Goal: Information Seeking & Learning: Learn about a topic

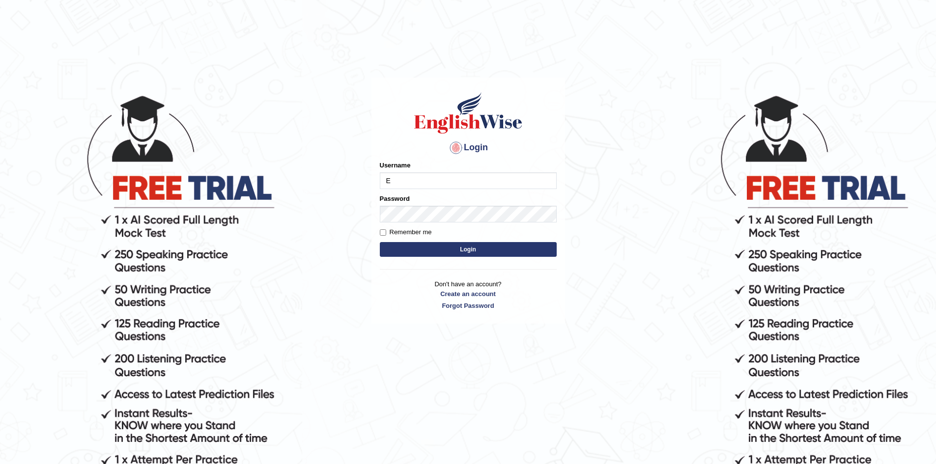
type input "Eunice7589"
click at [382, 233] on input "Remember me" at bounding box center [383, 232] width 6 height 6
checkbox input "true"
click at [435, 248] on button "Login" at bounding box center [468, 249] width 177 height 15
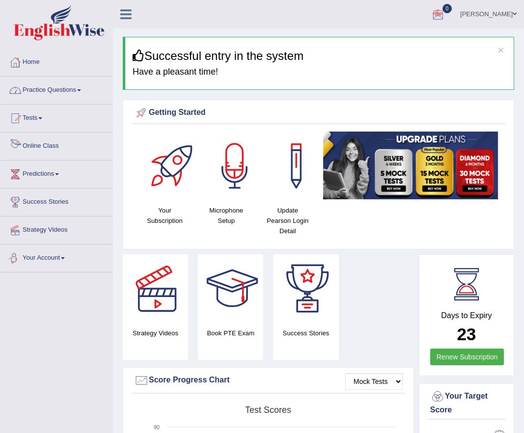
click at [81, 89] on link "Practice Questions" at bounding box center [56, 89] width 112 height 25
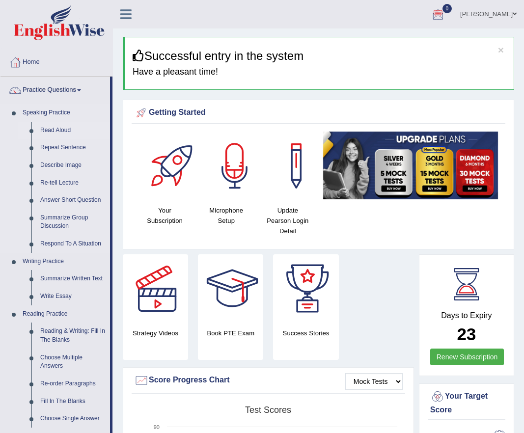
click at [64, 130] on link "Read Aloud" at bounding box center [73, 131] width 74 height 18
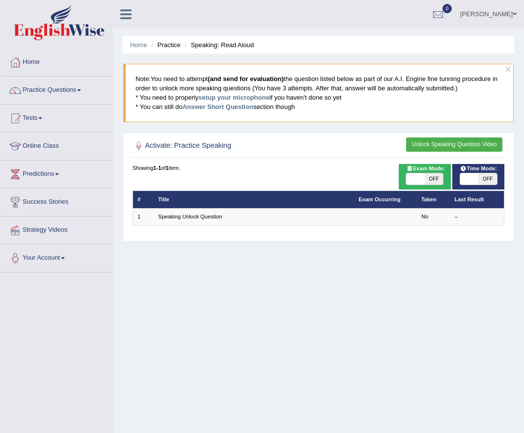
click at [433, 178] on span "OFF" at bounding box center [434, 179] width 18 height 12
checkbox input "true"
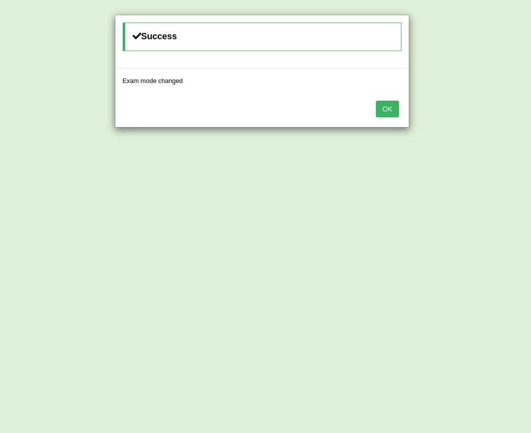
click at [392, 109] on button "OK" at bounding box center [387, 109] width 23 height 17
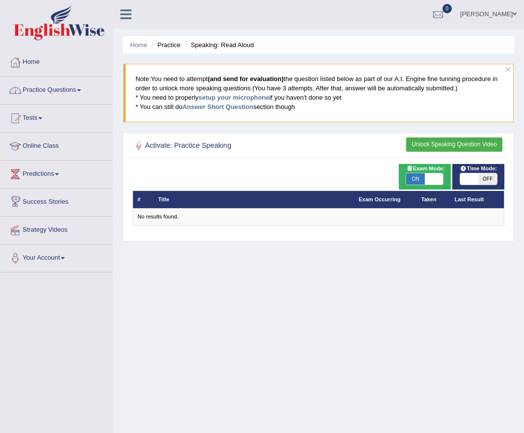
click at [81, 90] on span at bounding box center [79, 90] width 4 height 2
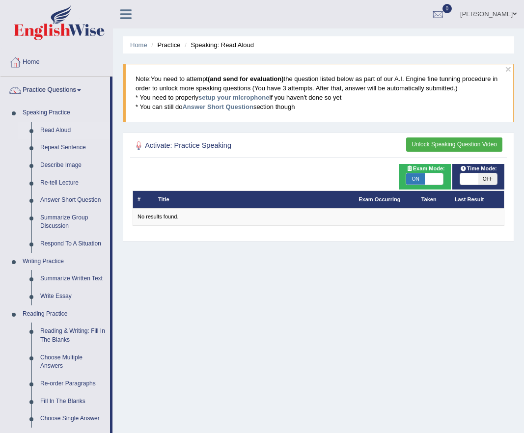
click at [455, 142] on button "Unlock Speaking Question Video" at bounding box center [454, 145] width 96 height 14
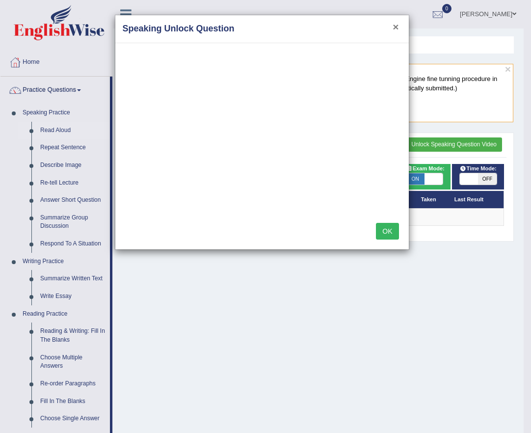
click at [397, 28] on button "×" at bounding box center [396, 27] width 6 height 10
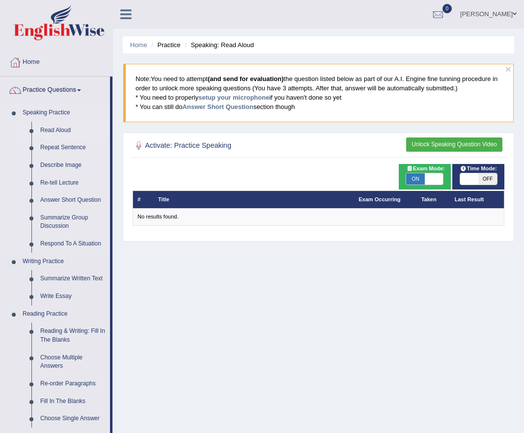
click at [58, 128] on link "Read Aloud" at bounding box center [73, 131] width 74 height 18
